Goal: Navigation & Orientation: Find specific page/section

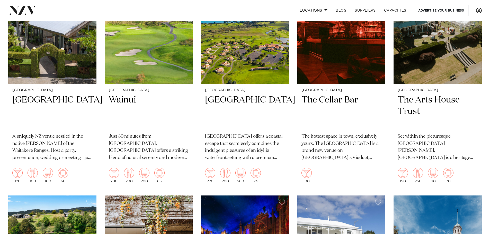
scroll to position [1632, 0]
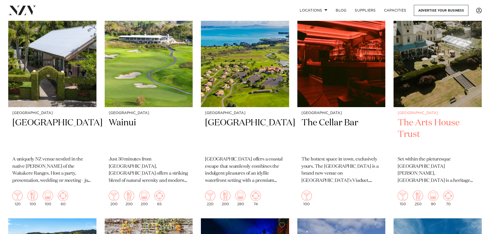
click at [432, 42] on img at bounding box center [438, 48] width 88 height 118
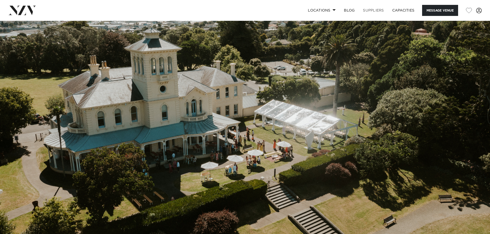
click at [374, 10] on link "SUPPLIERS" at bounding box center [373, 10] width 29 height 11
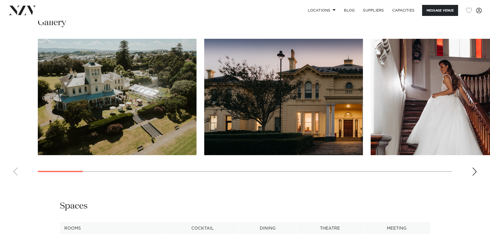
scroll to position [522, 0]
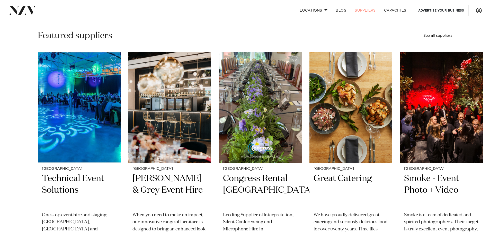
scroll to position [154, 0]
